Goal: Transaction & Acquisition: Obtain resource

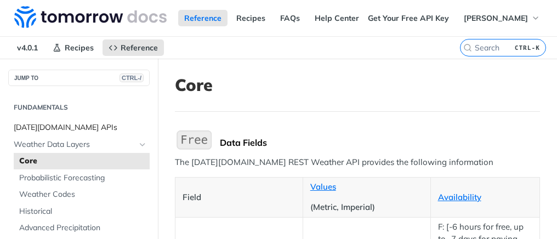
click at [58, 127] on span "[DATE][DOMAIN_NAME] APIs" at bounding box center [80, 127] width 133 height 11
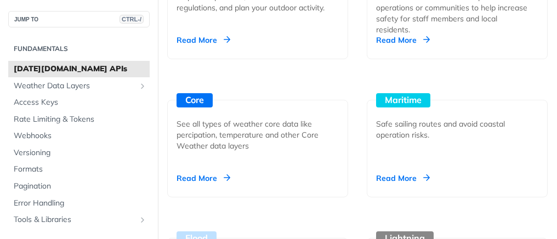
scroll to position [1315, 0]
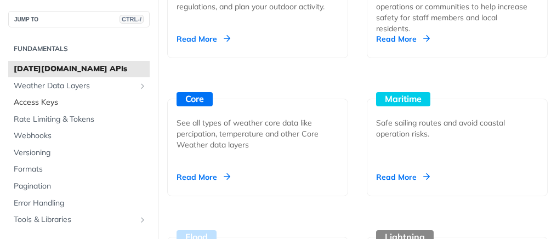
click at [53, 101] on span "Access Keys" at bounding box center [80, 102] width 133 height 11
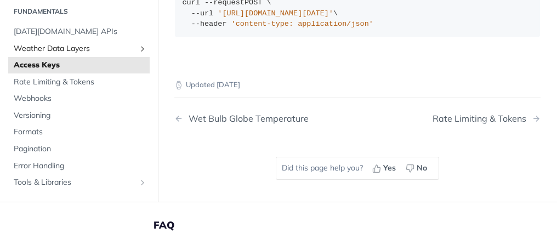
scroll to position [358, 0]
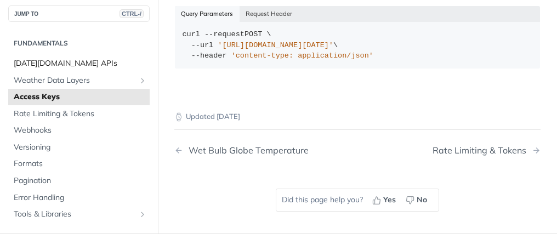
click at [52, 69] on span "[DATE][DOMAIN_NAME] APIs" at bounding box center [80, 63] width 133 height 11
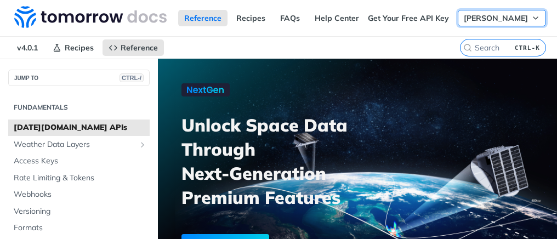
click at [531, 20] on icon "button" at bounding box center [535, 18] width 9 height 9
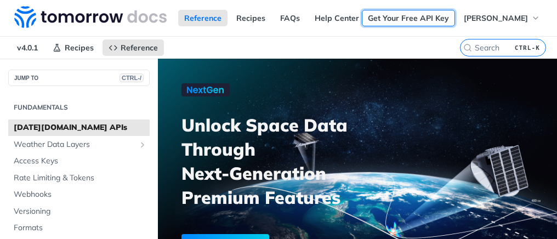
click at [406, 19] on link "Get Your Free API Key" at bounding box center [408, 18] width 93 height 16
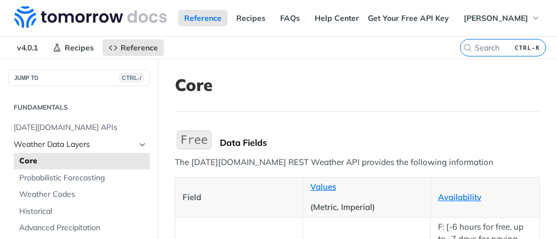
click at [70, 146] on span "Weather Data Layers" at bounding box center [75, 144] width 122 height 11
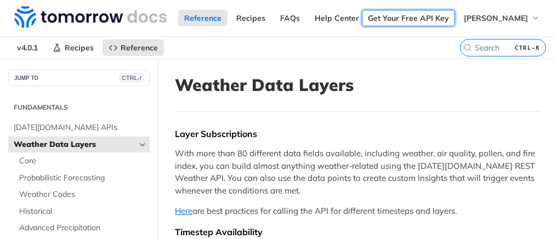
click at [408, 20] on link "Get Your Free API Key" at bounding box center [408, 18] width 93 height 16
